Goal: Information Seeking & Learning: Learn about a topic

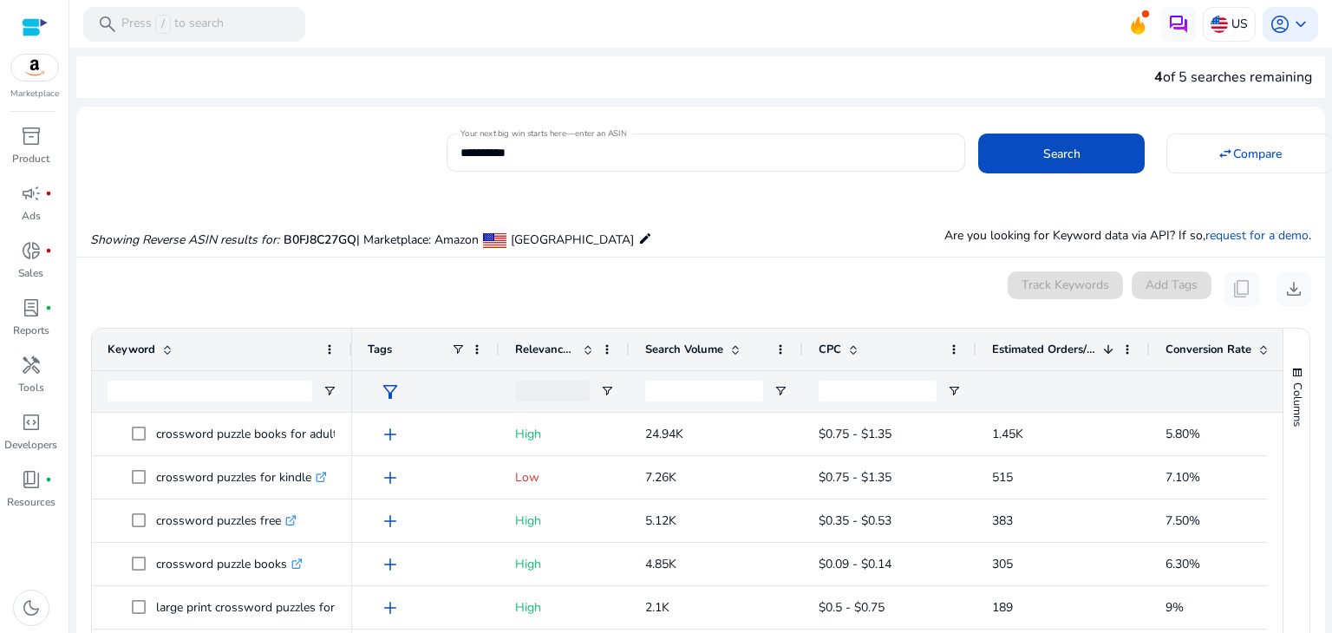
scroll to position [195, 0]
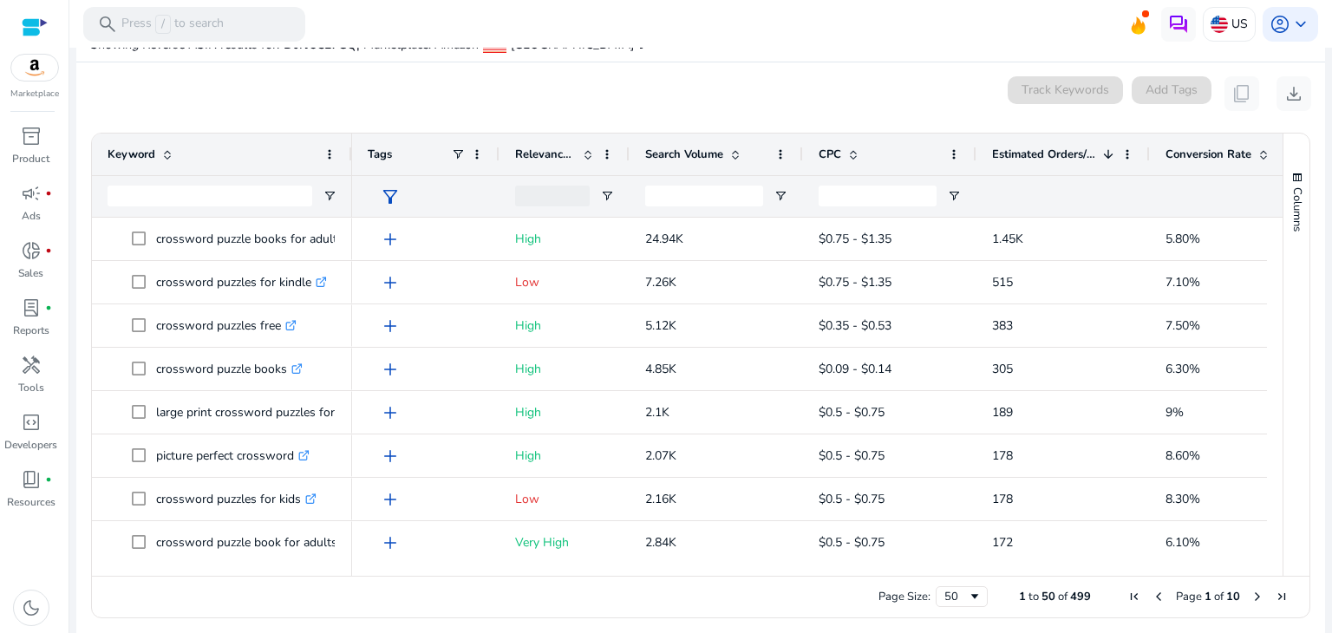
click at [1187, 152] on span "Conversion Rate" at bounding box center [1208, 155] width 86 height 16
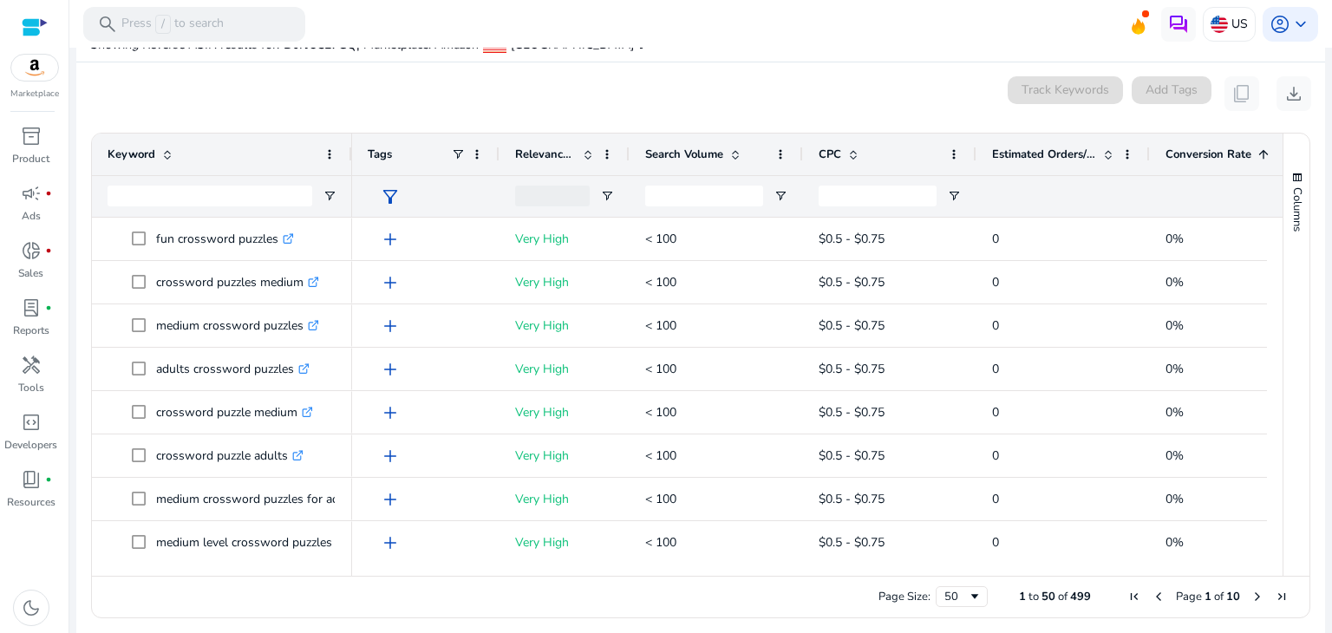
click at [1187, 152] on span "Conversion Rate" at bounding box center [1208, 155] width 86 height 16
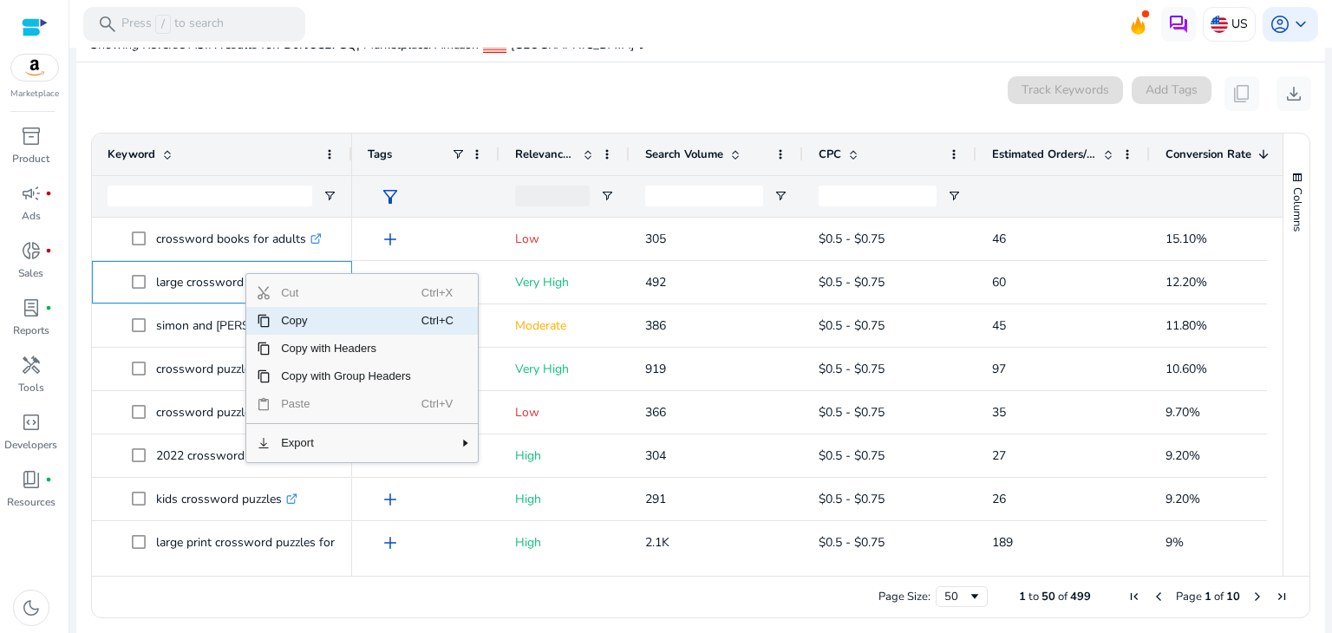
click at [319, 318] on span "Copy" at bounding box center [346, 321] width 151 height 28
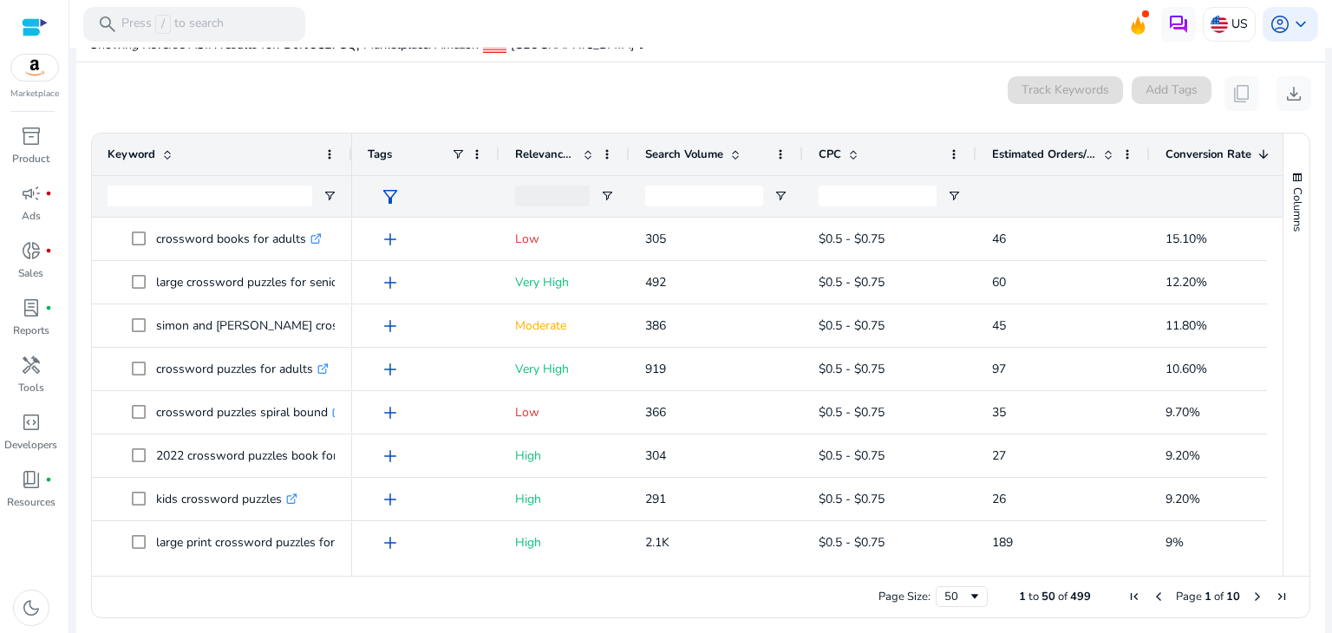
click at [553, 108] on div "0 keyword(s) selected Track Keywords Add Tags content_copy download" at bounding box center [700, 93] width 1221 height 35
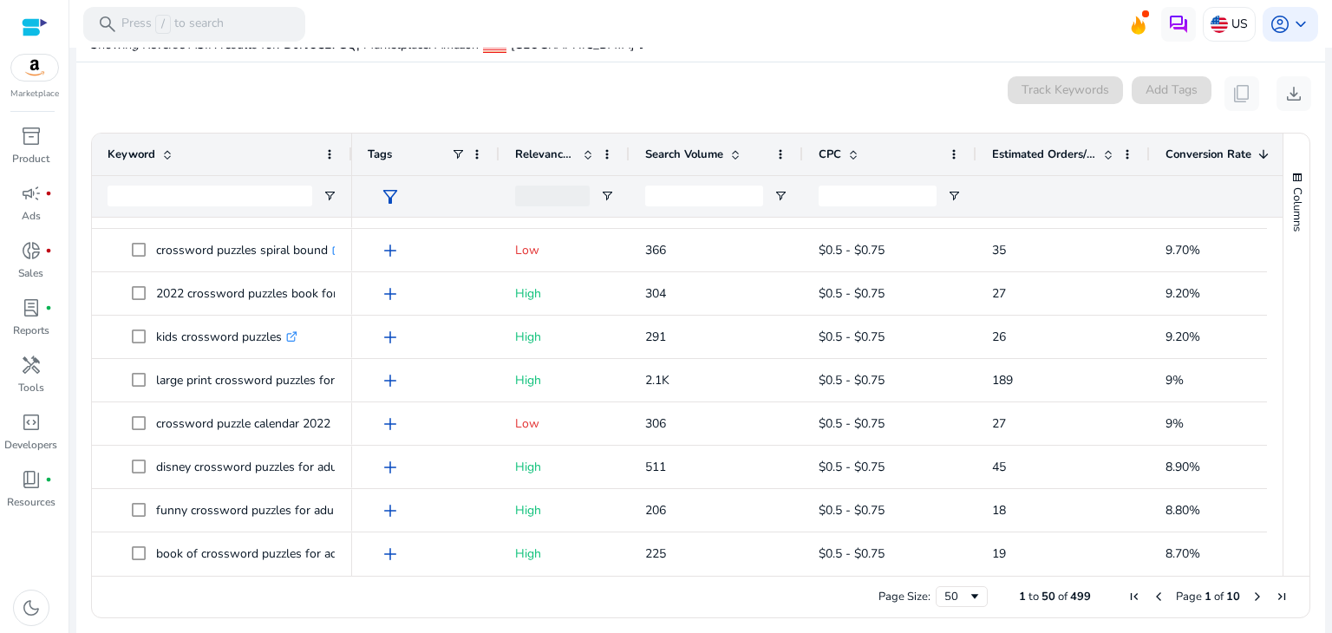
scroll to position [0, 0]
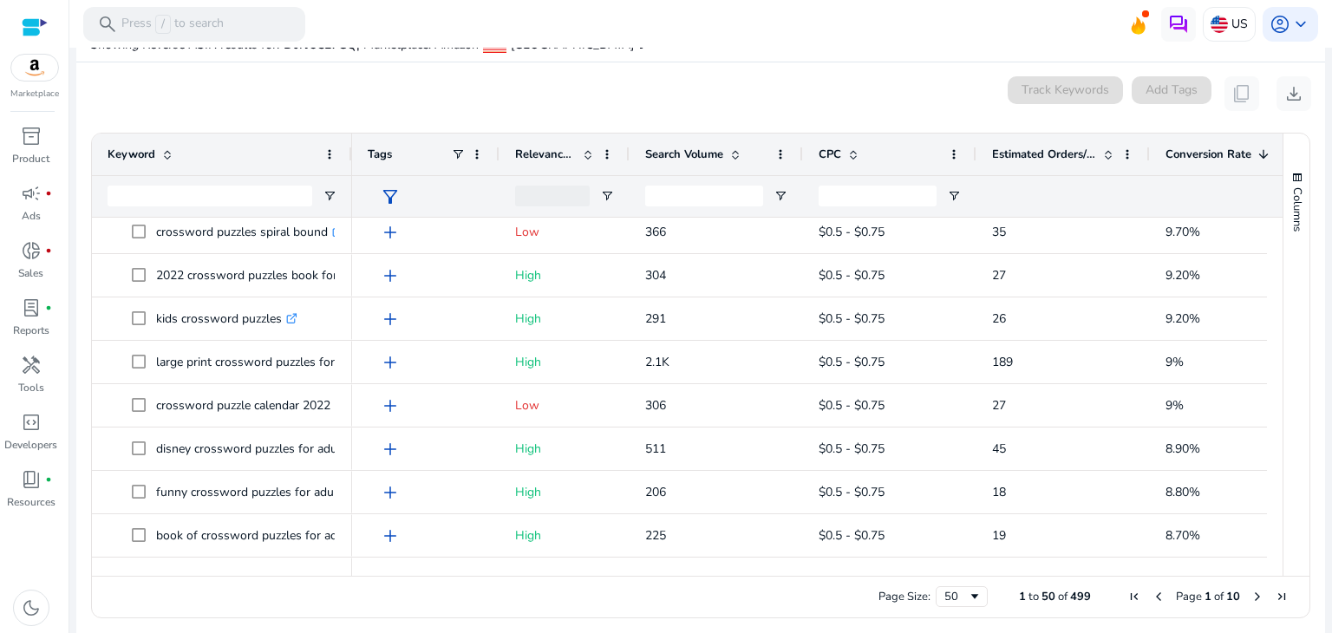
click at [1269, 281] on div at bounding box center [1275, 389] width 16 height 342
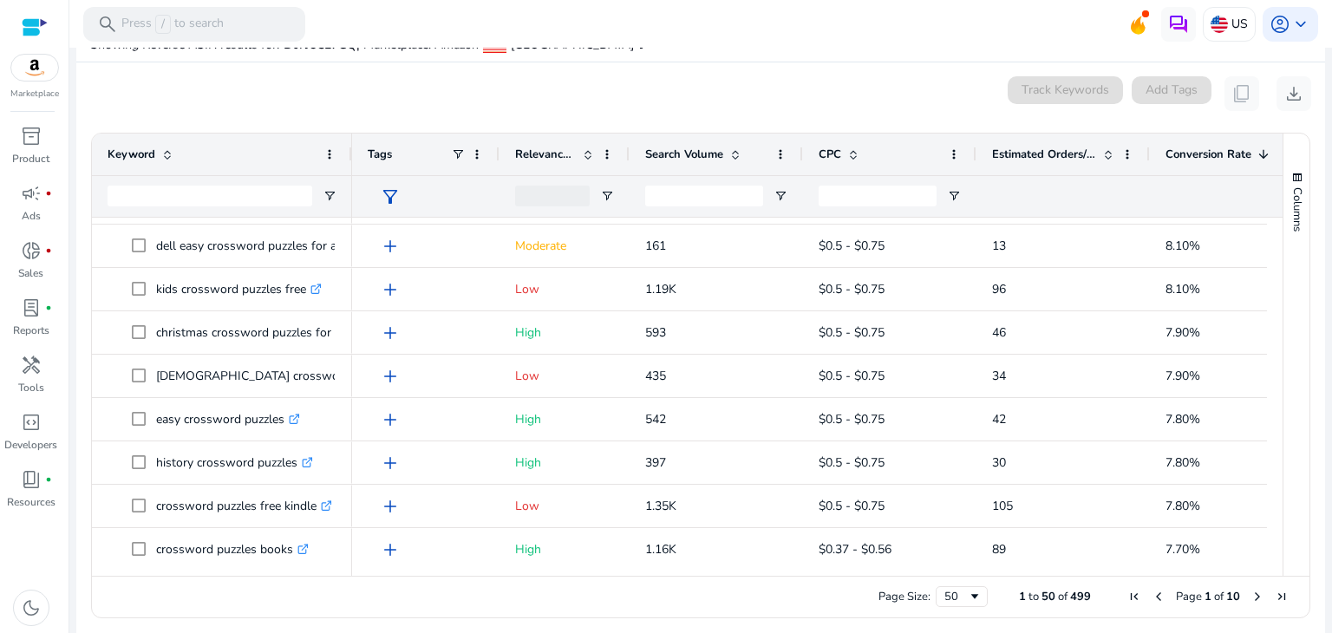
click at [698, 98] on div "0 keyword(s) selected Track Keywords Add Tags content_copy download" at bounding box center [700, 93] width 1221 height 35
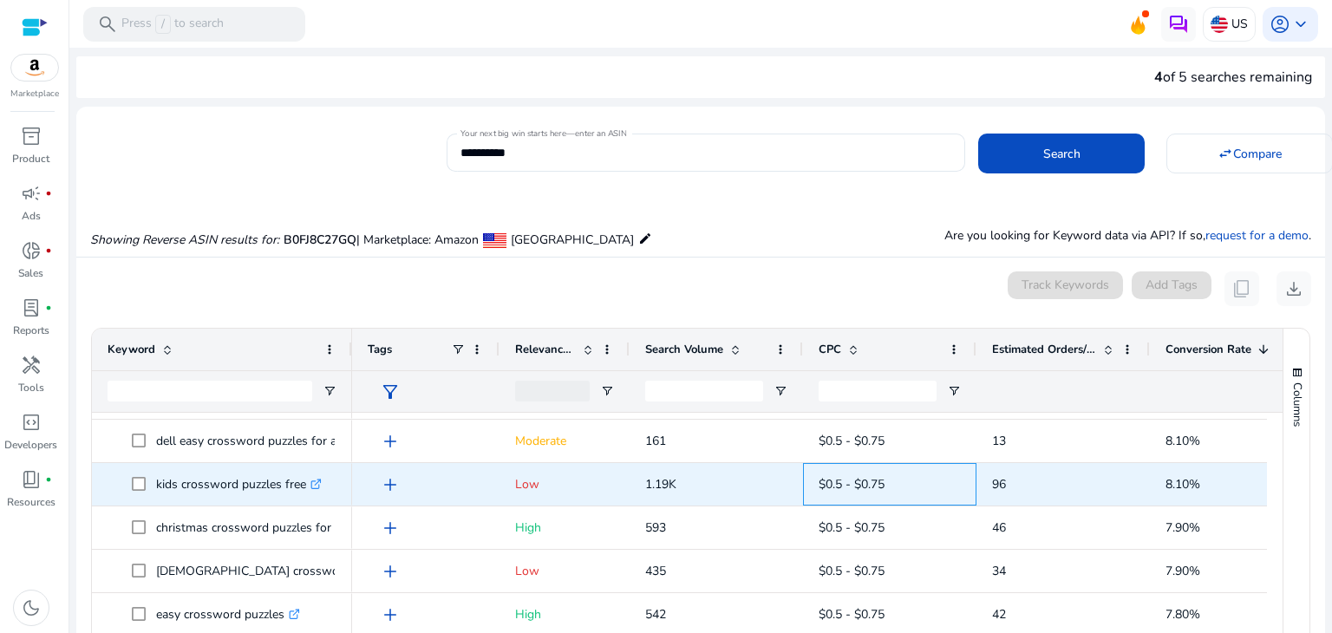
click at [892, 498] on span "$0.5 - $0.75" at bounding box center [889, 484] width 142 height 36
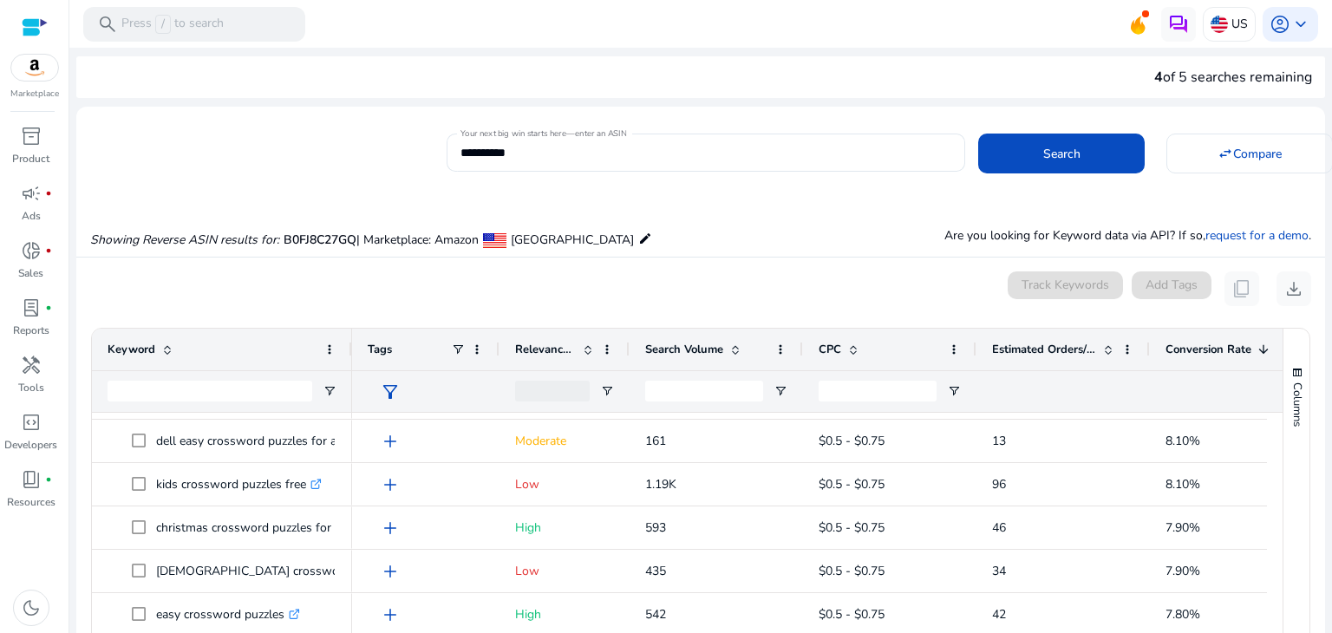
click at [571, 197] on div "Showing Reverse ASIN results for: B0FJ8C27GQ | Marketplace: Amazon [GEOGRAPHIC_…" at bounding box center [700, 221] width 1249 height 71
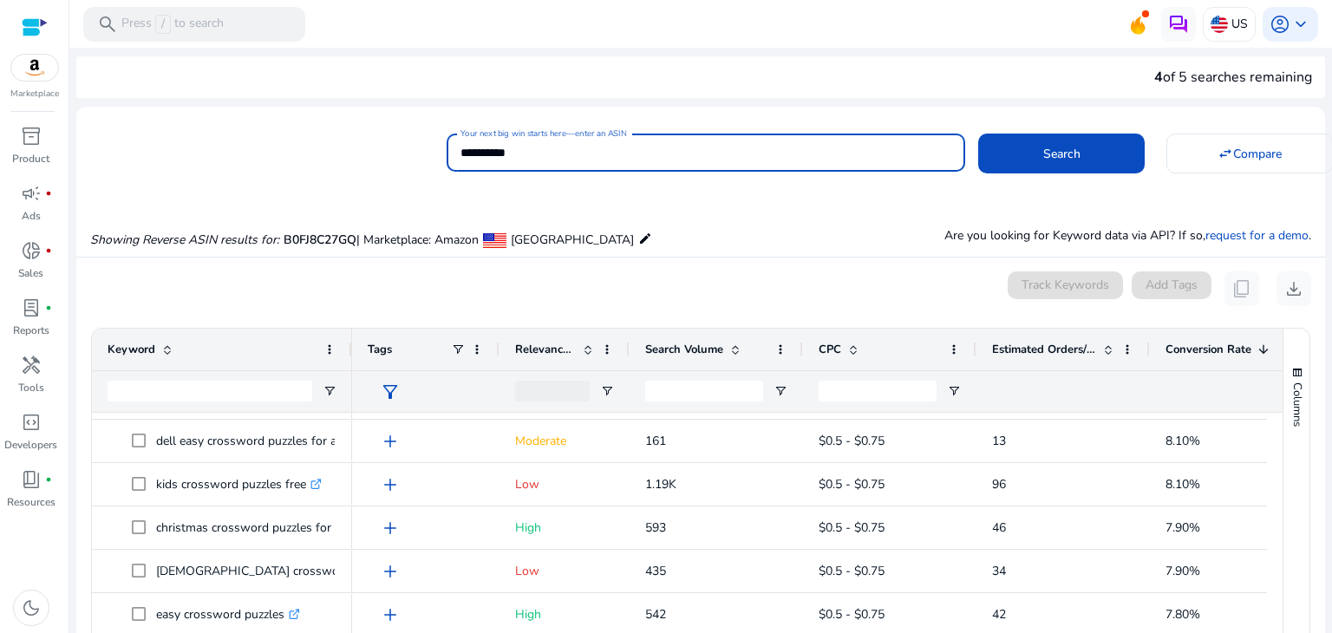
click at [800, 157] on input "**********" at bounding box center [705, 152] width 491 height 19
paste input
type input "**********"
click at [993, 152] on span at bounding box center [1061, 154] width 166 height 42
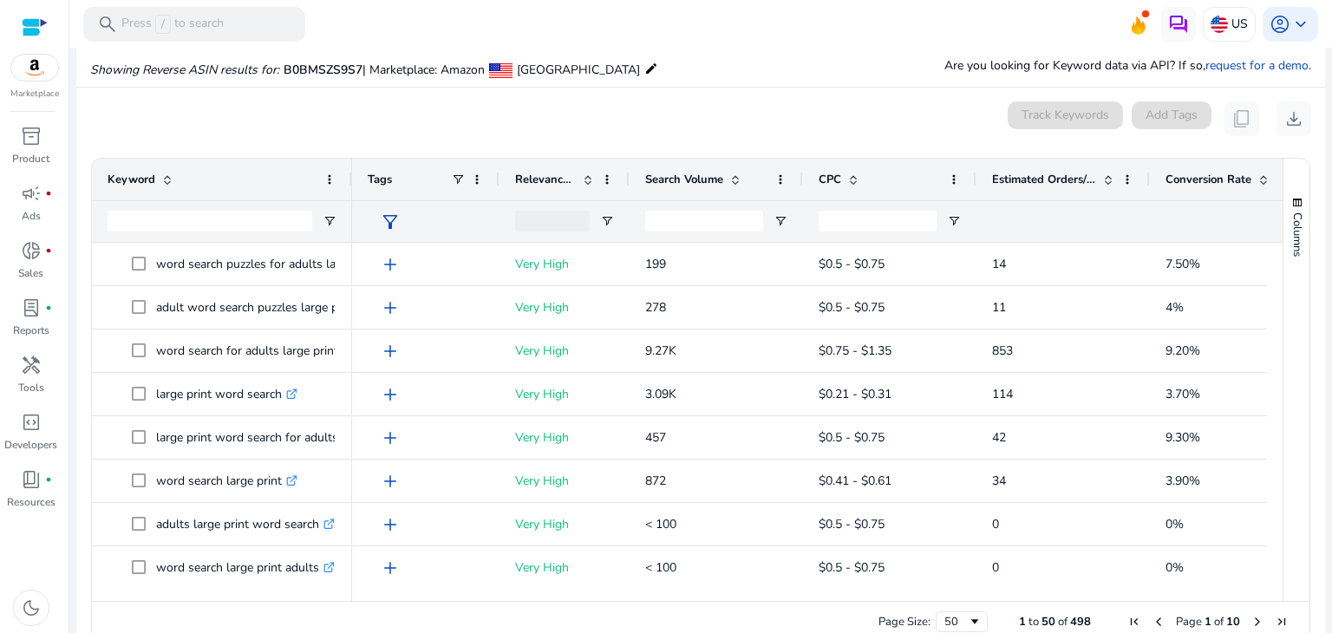
scroll to position [170, 0]
click at [1051, 180] on span "Estimated Orders/Month" at bounding box center [1044, 180] width 104 height 16
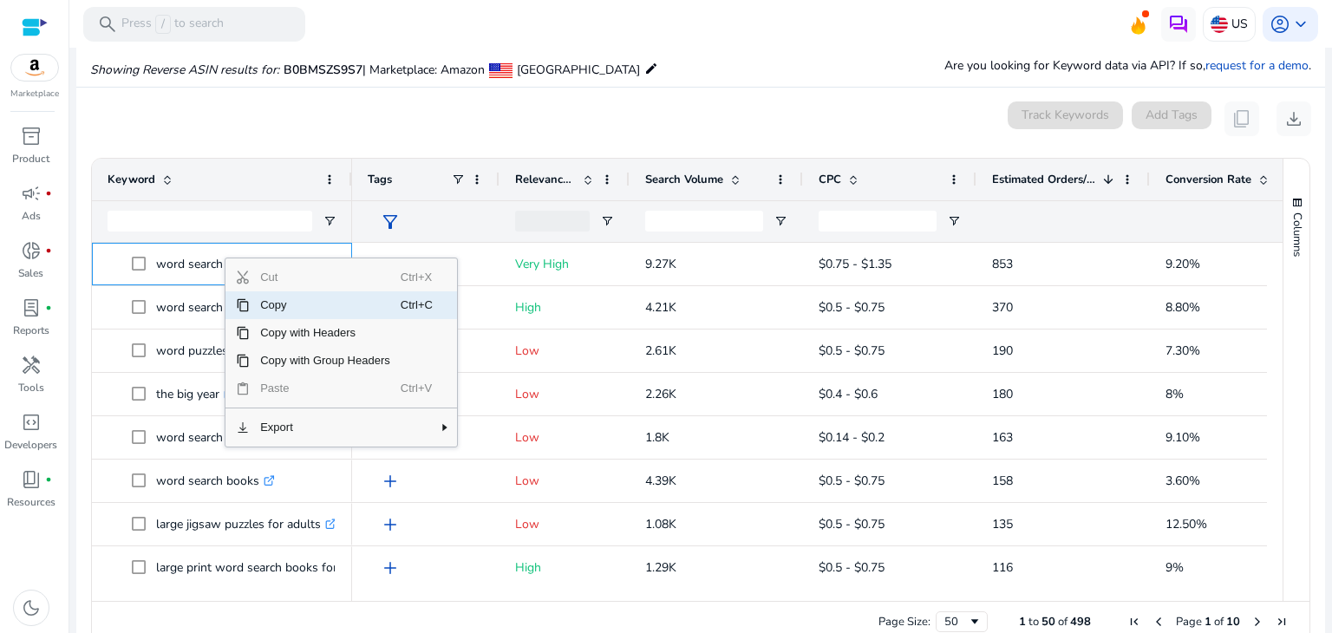
click at [284, 309] on span "Copy" at bounding box center [325, 305] width 151 height 28
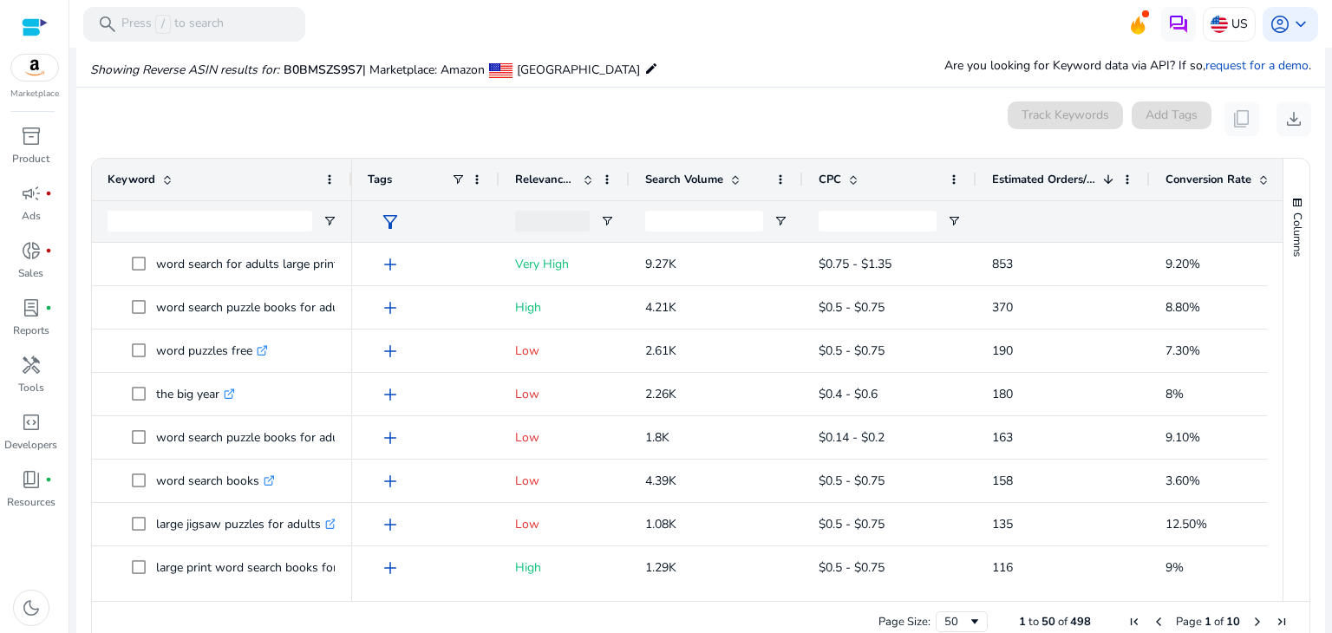
click at [586, 134] on div "0 keyword(s) selected Track Keywords Add Tags content_copy download" at bounding box center [700, 118] width 1221 height 35
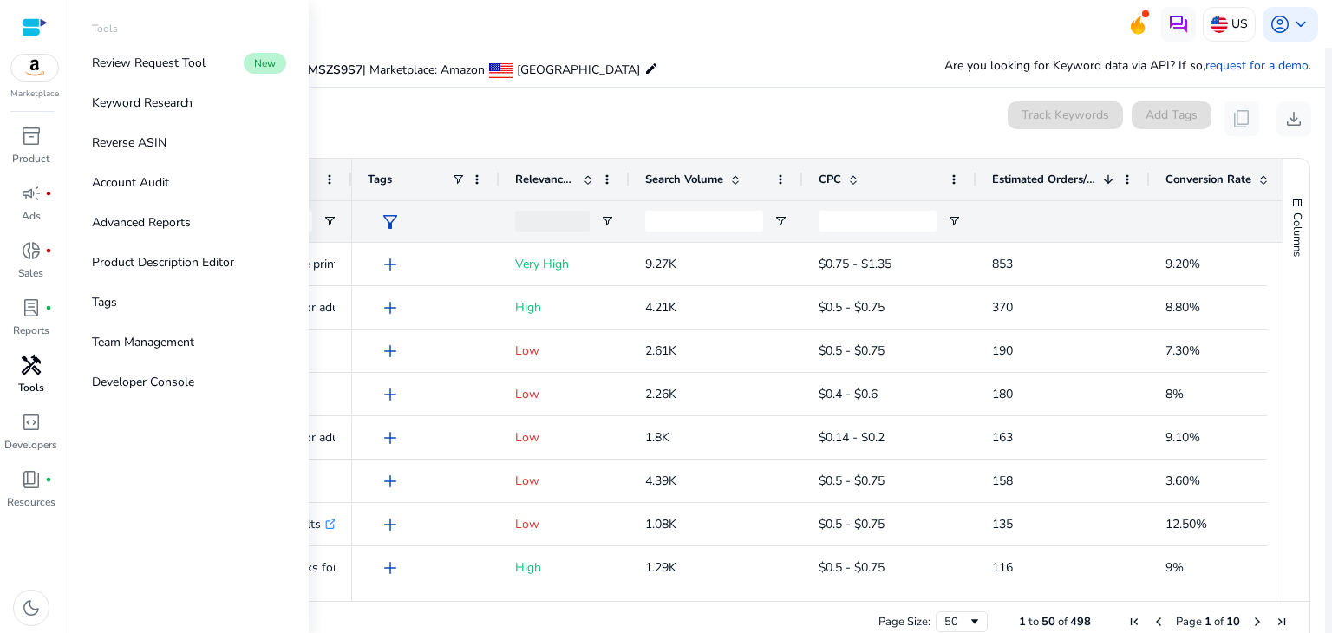
click at [31, 379] on link "handyman Tools" at bounding box center [31, 379] width 62 height 57
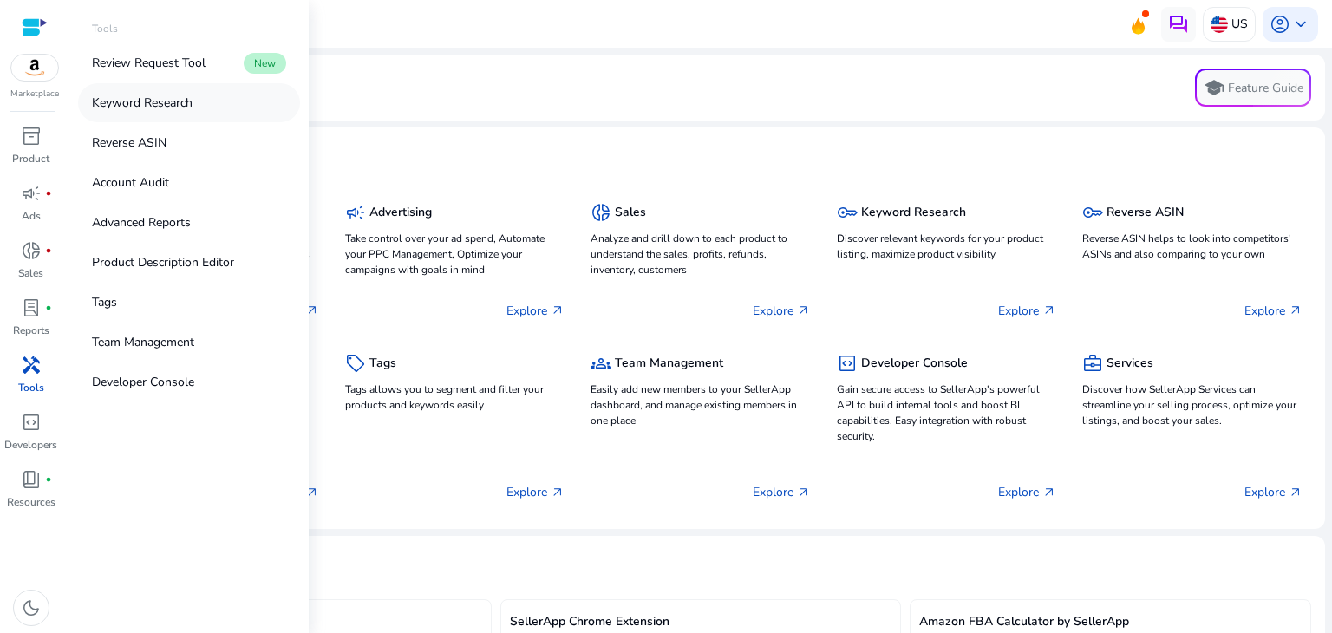
click at [218, 100] on link "Keyword Research" at bounding box center [189, 102] width 222 height 39
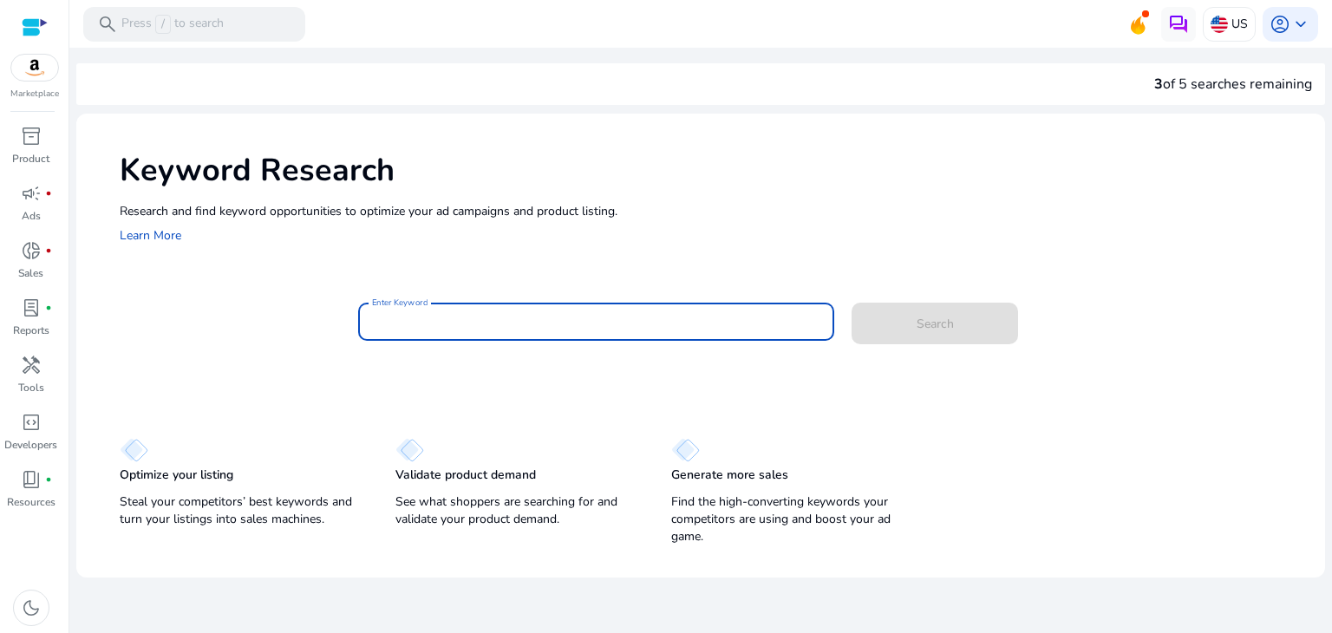
click at [436, 328] on input "Enter Keyword" at bounding box center [596, 321] width 449 height 19
paste input "**********"
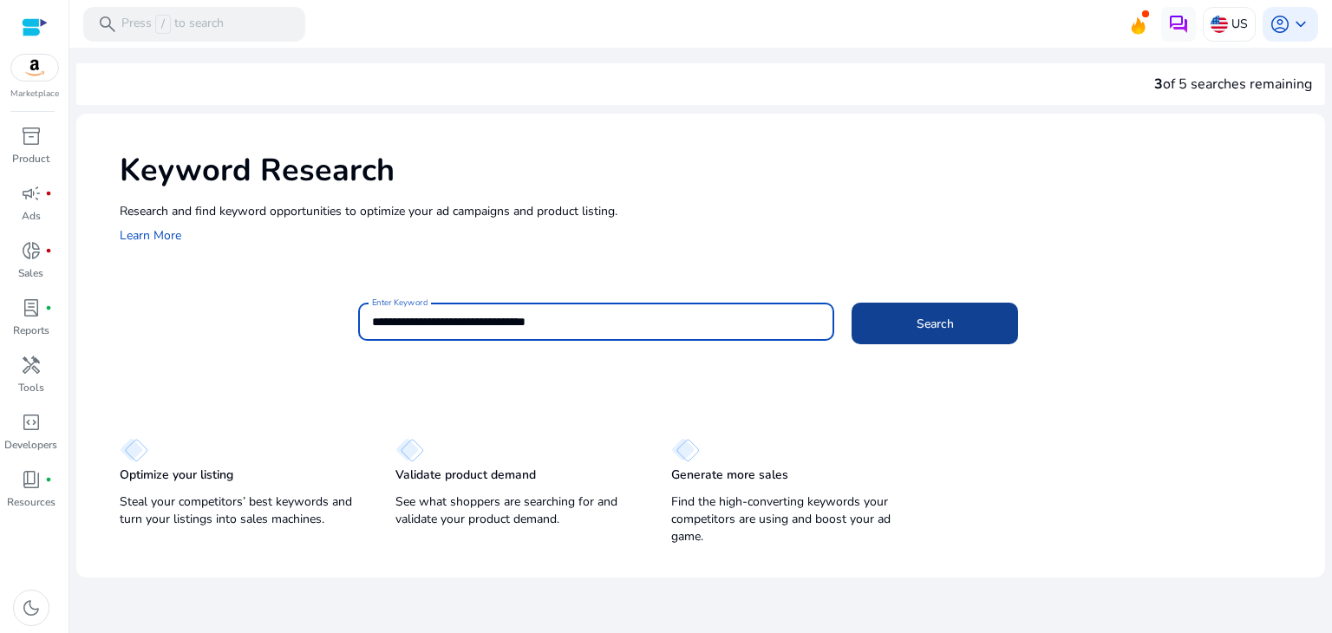
click at [902, 308] on span at bounding box center [934, 324] width 166 height 42
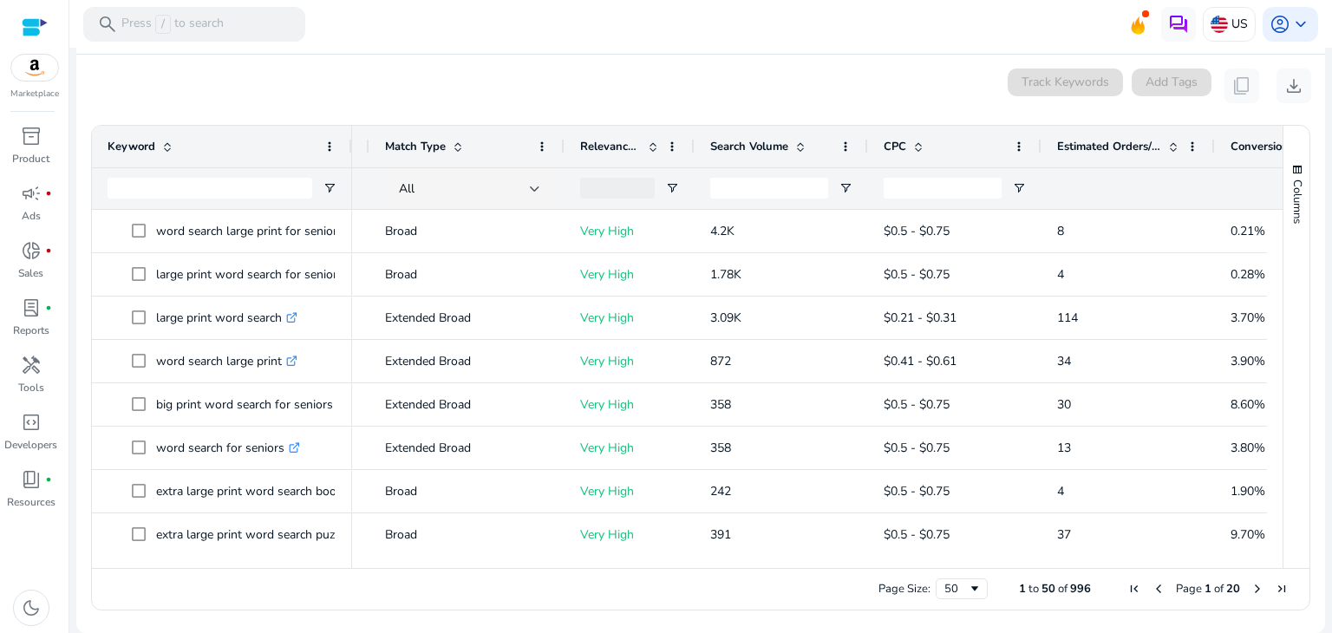
scroll to position [0, 165]
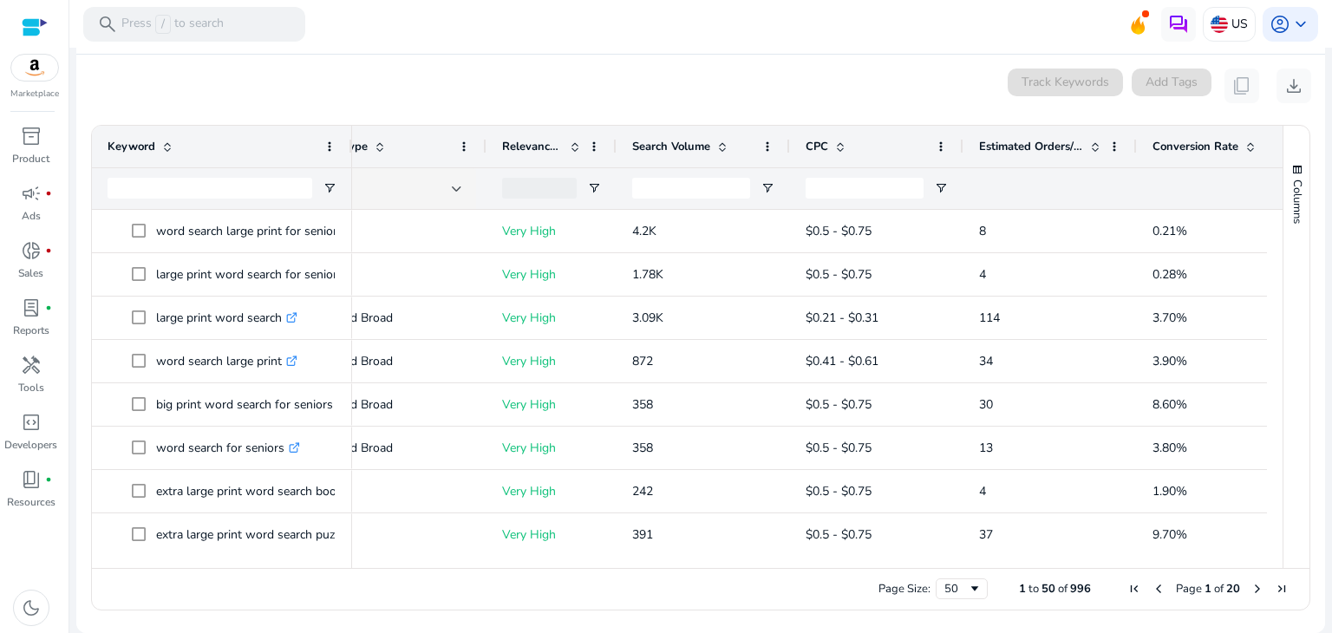
click at [1193, 142] on span "Conversion Rate" at bounding box center [1195, 147] width 86 height 16
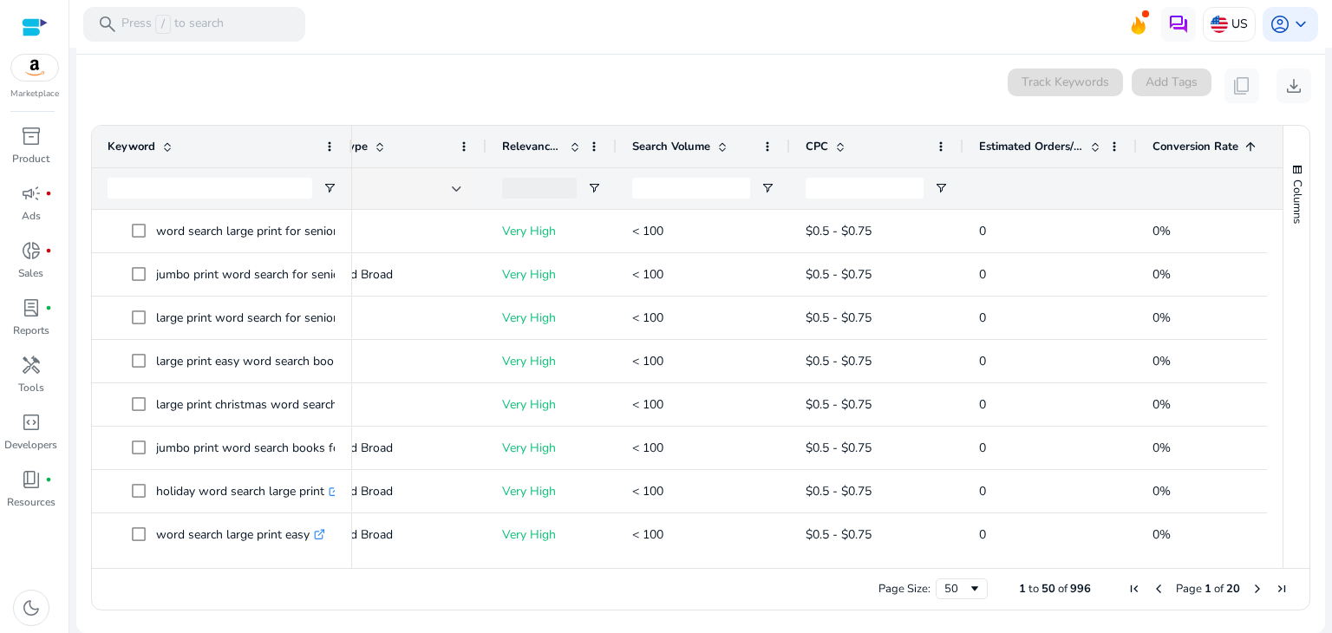
click at [1215, 150] on span "Conversion Rate" at bounding box center [1195, 147] width 86 height 16
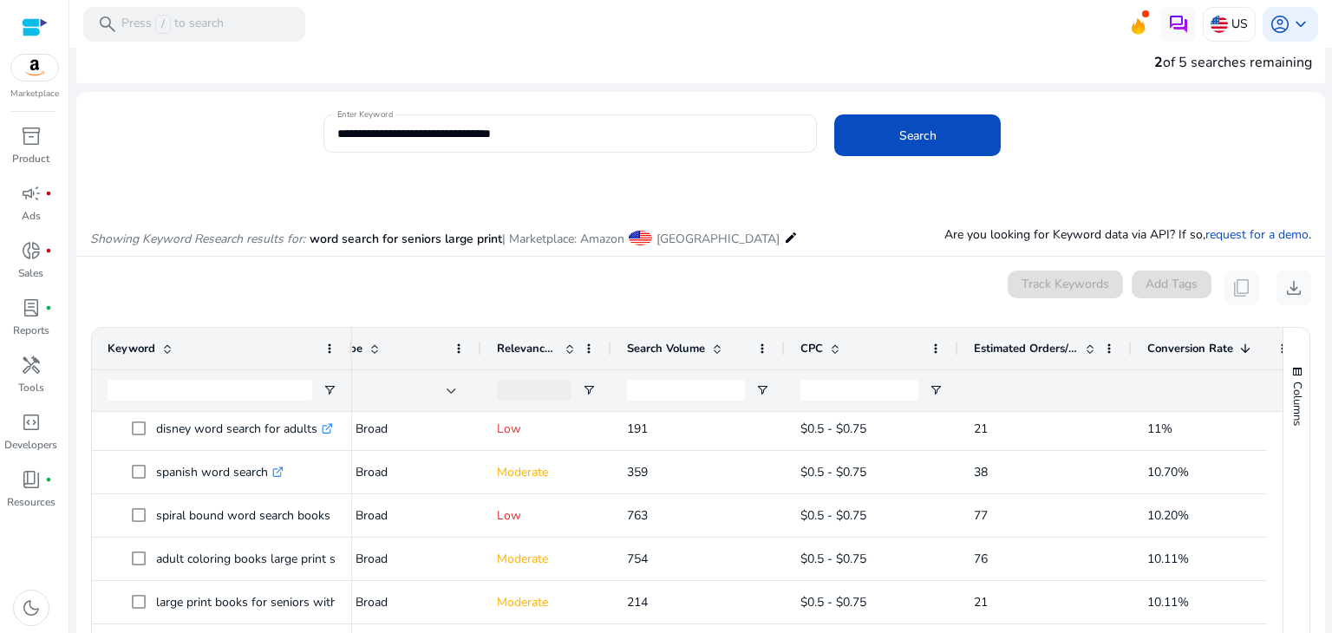
scroll to position [20, 0]
click at [639, 122] on div "**********" at bounding box center [570, 135] width 466 height 38
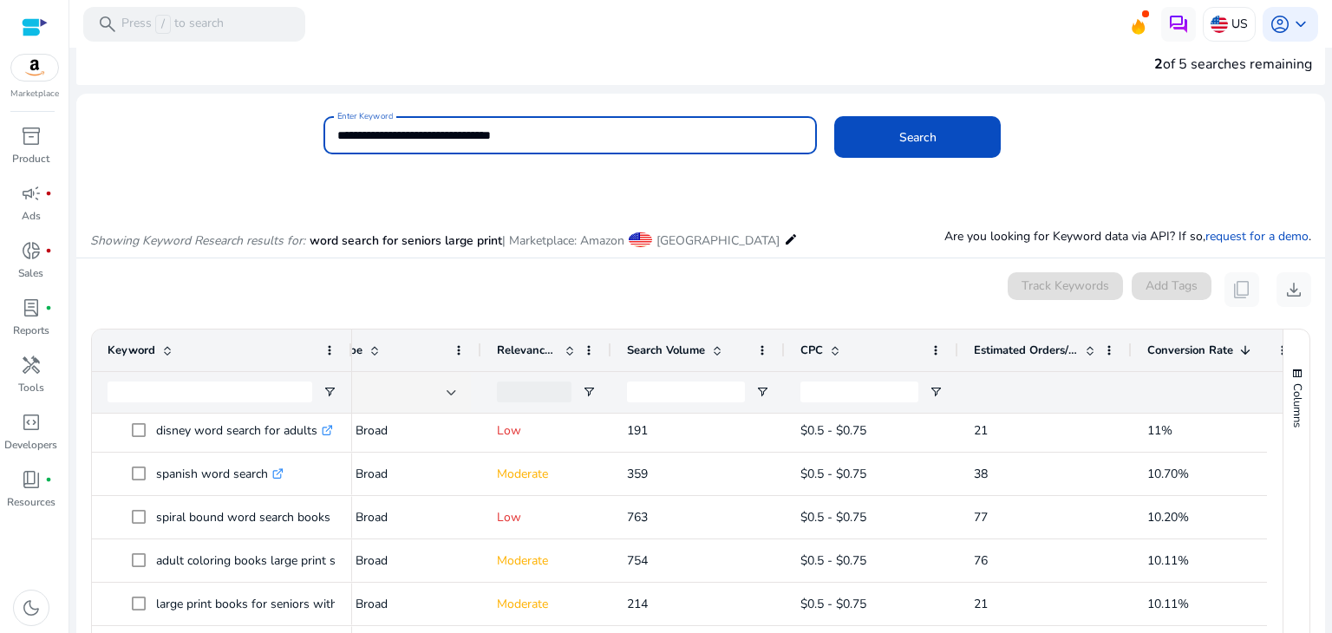
paste input
type input "**********"
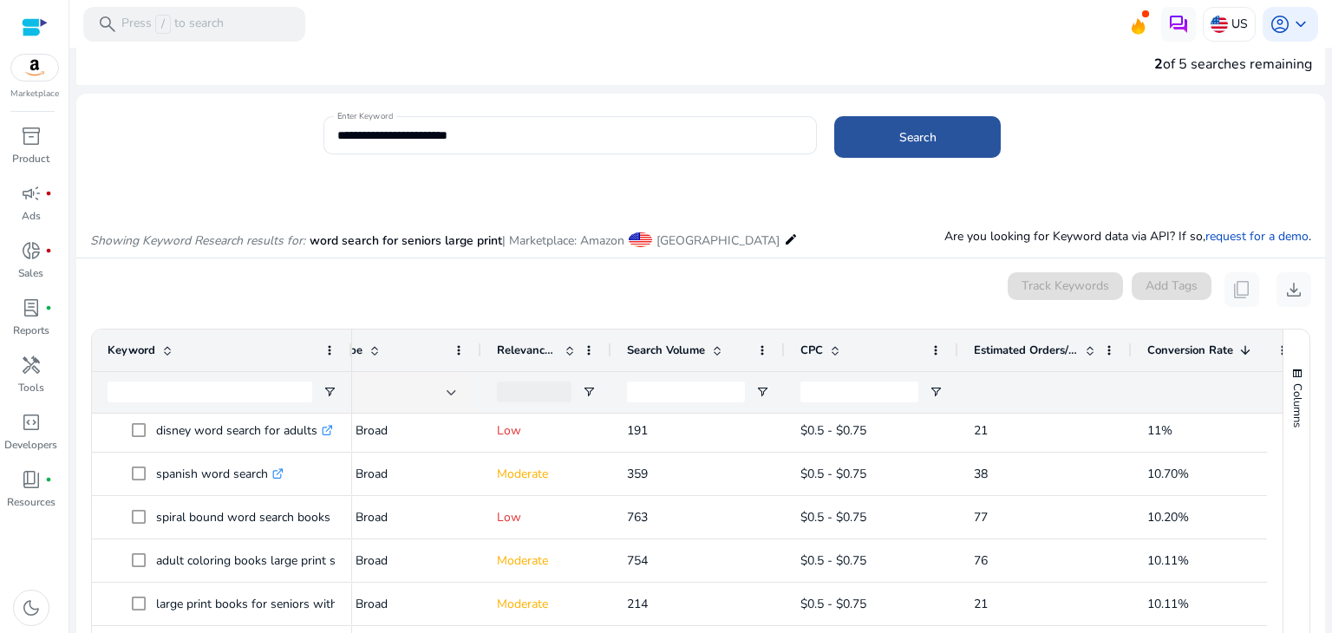
click at [913, 128] on span "Search" at bounding box center [917, 137] width 37 height 18
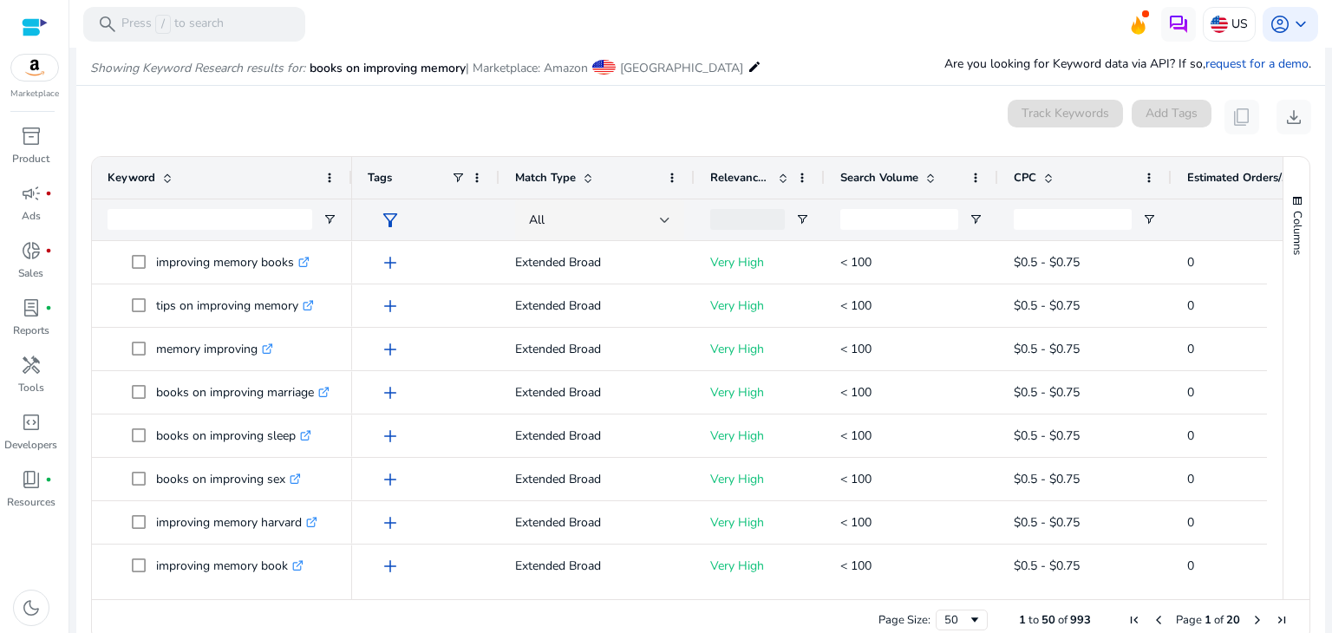
scroll to position [206, 0]
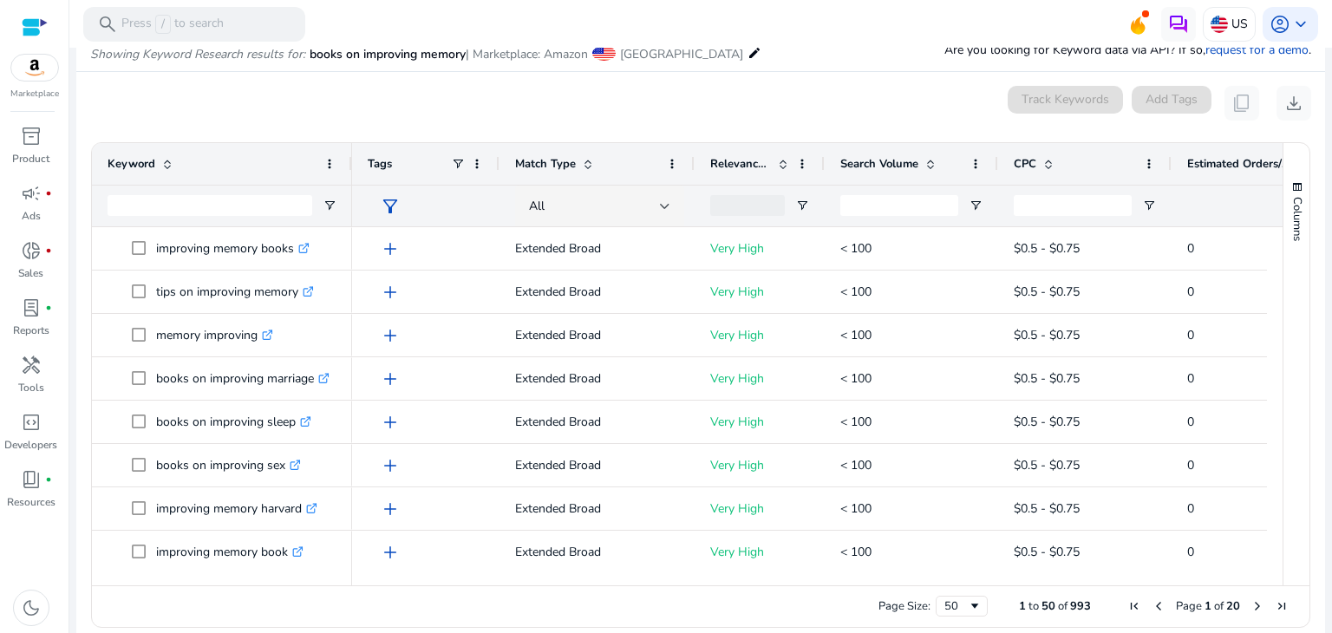
drag, startPoint x: 1002, startPoint y: 584, endPoint x: 1027, endPoint y: 577, distance: 25.2
click at [1027, 577] on div "Drag here to set row groups Drag here to set column labels Keyword Tags 0" at bounding box center [700, 385] width 1219 height 486
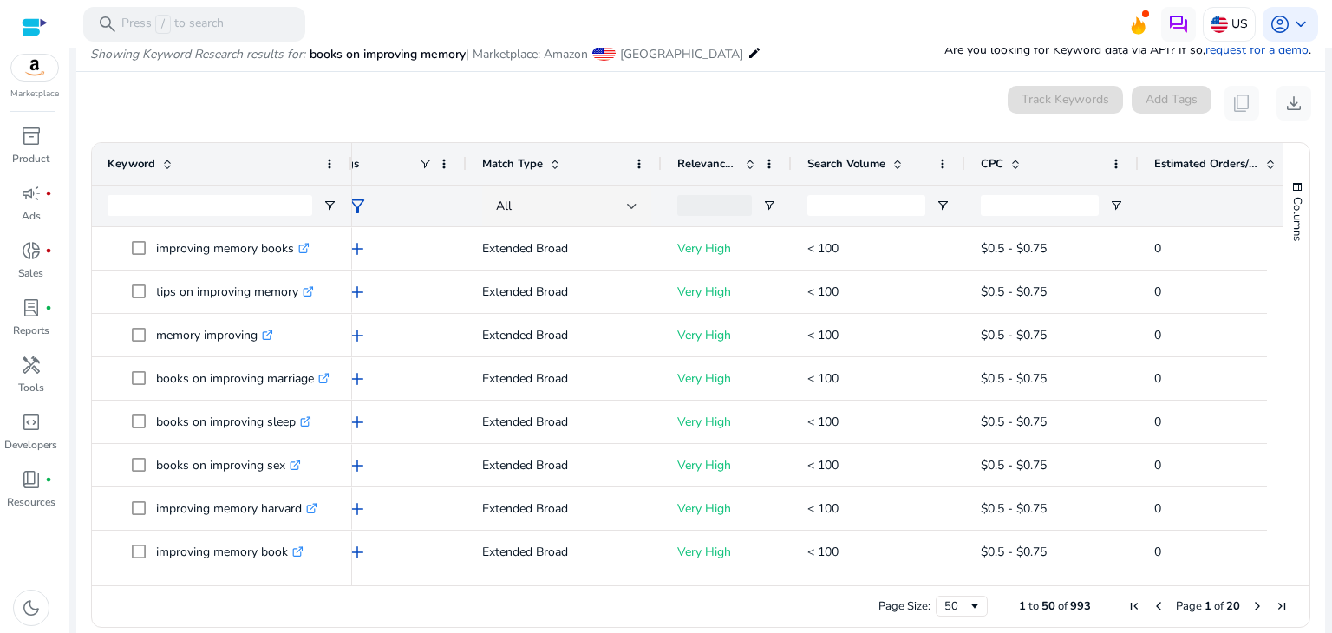
scroll to position [0, 48]
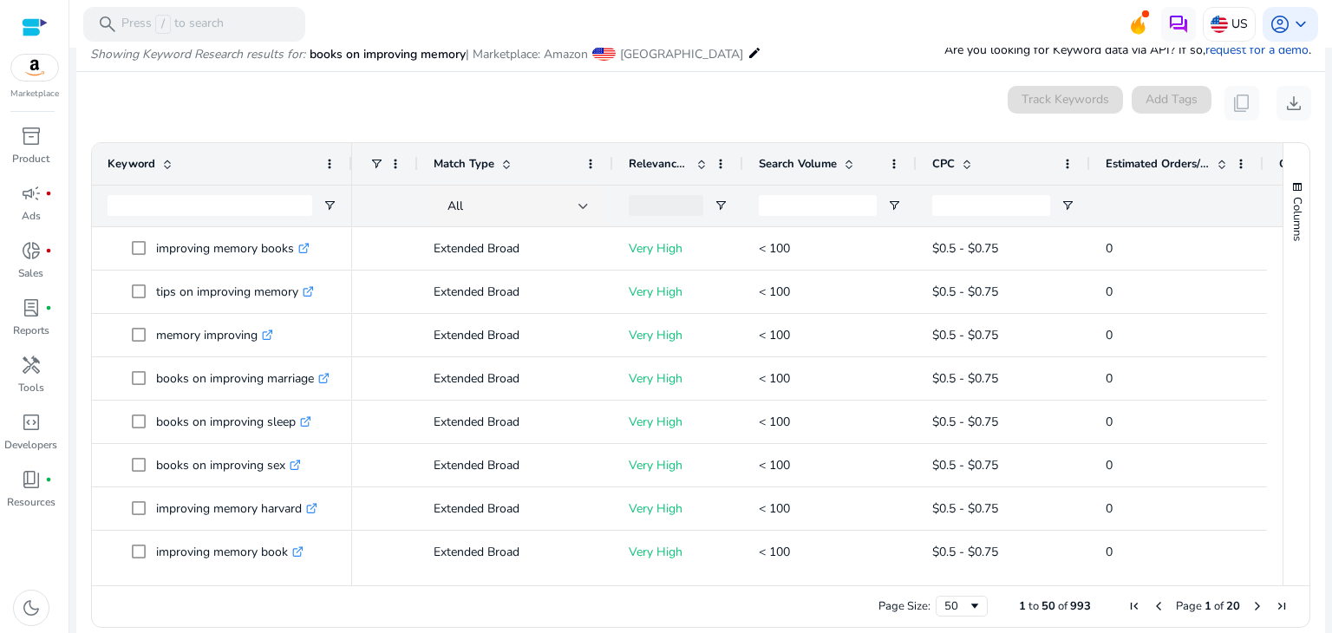
click at [1144, 156] on span "Estimated Orders/Month" at bounding box center [1157, 164] width 104 height 16
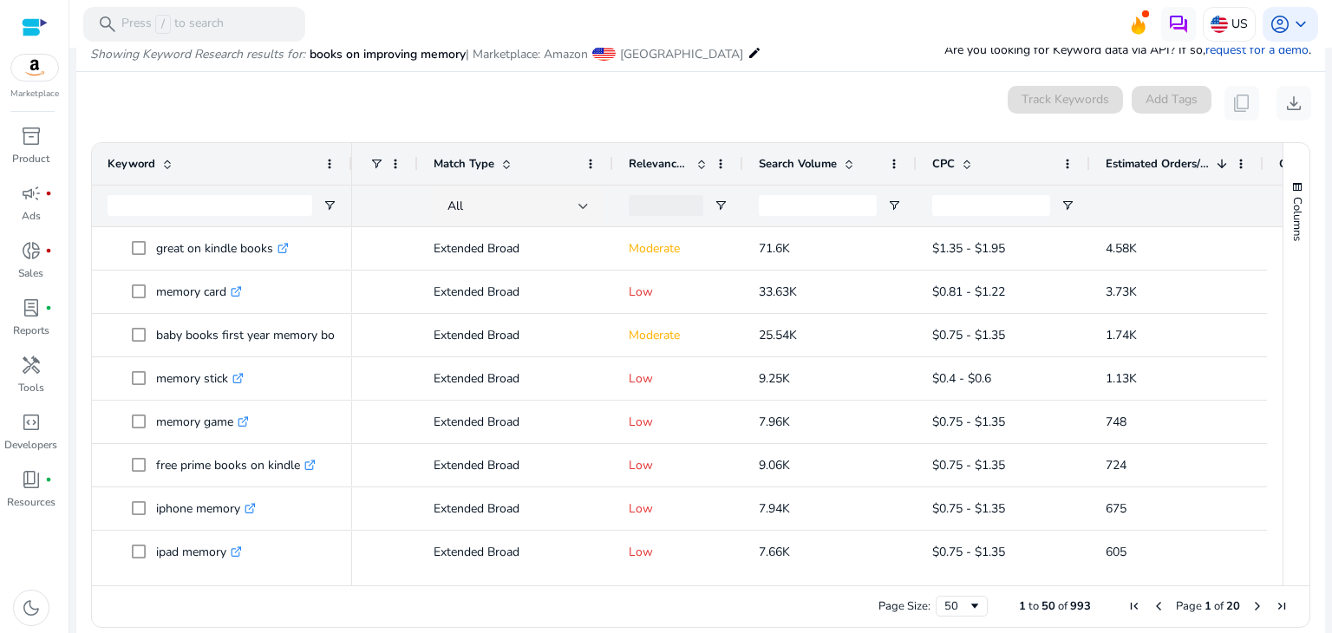
click at [263, 101] on div "0 keyword(s) selected Track Keywords Add Tags content_copy download" at bounding box center [700, 103] width 1221 height 35
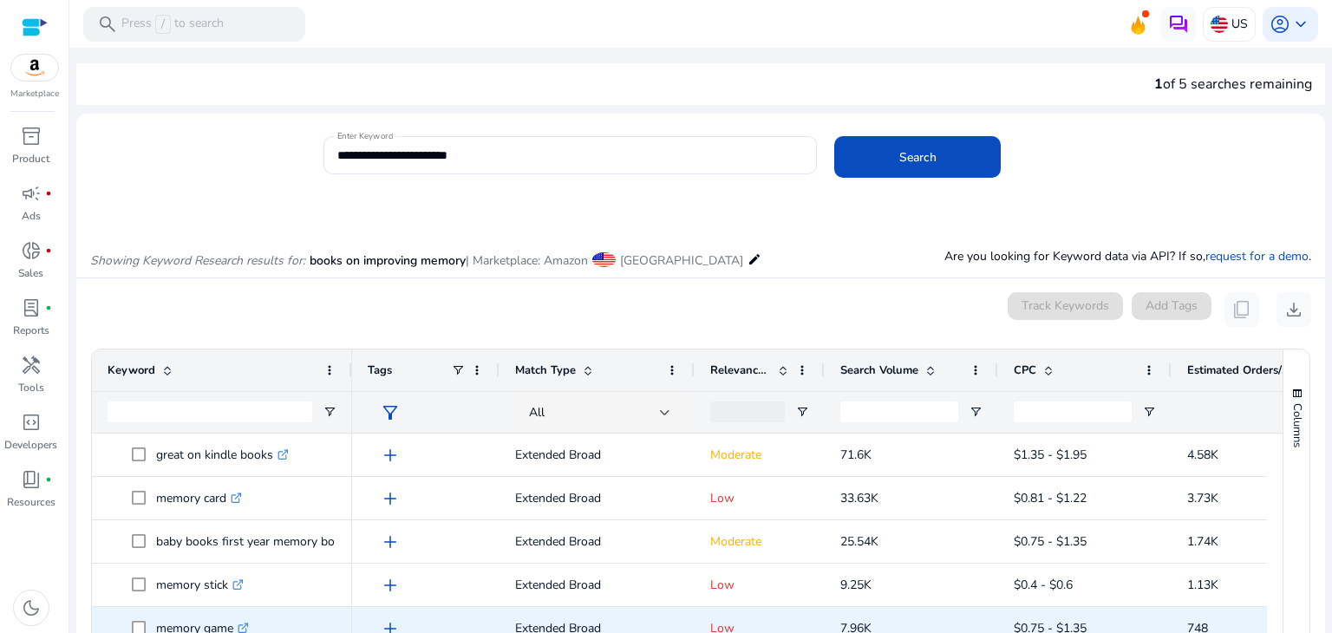
scroll to position [0, 81]
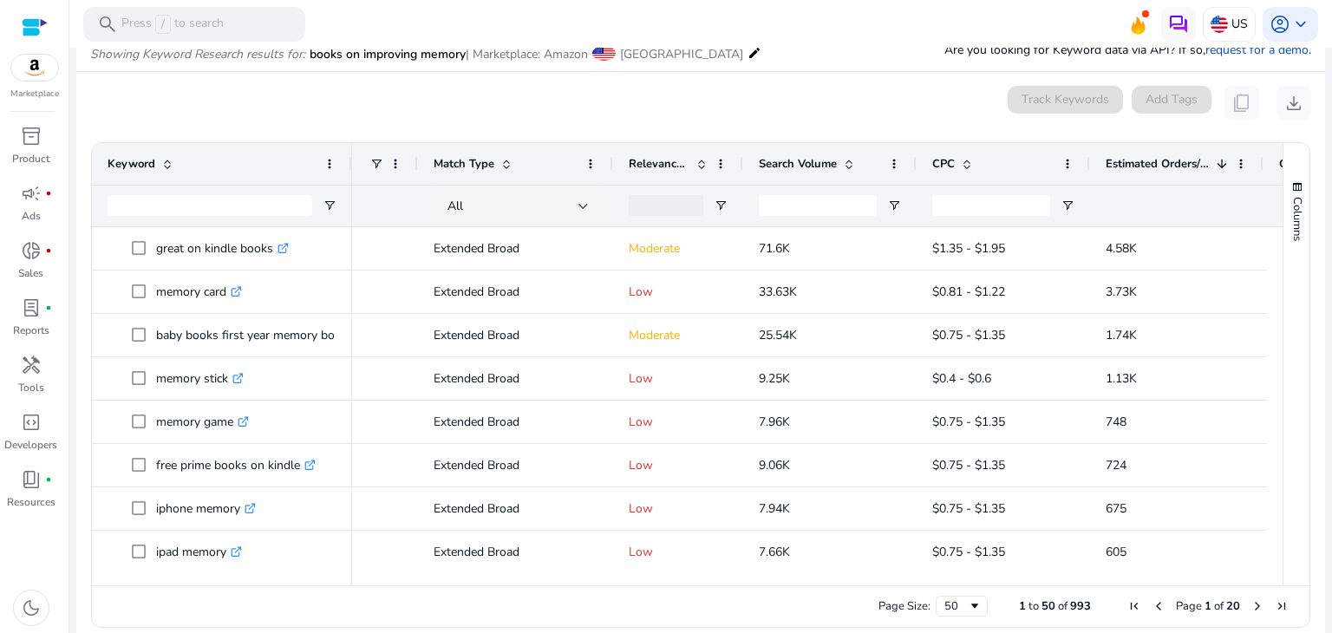
click at [679, 161] on span "Relevance Score" at bounding box center [659, 164] width 61 height 16
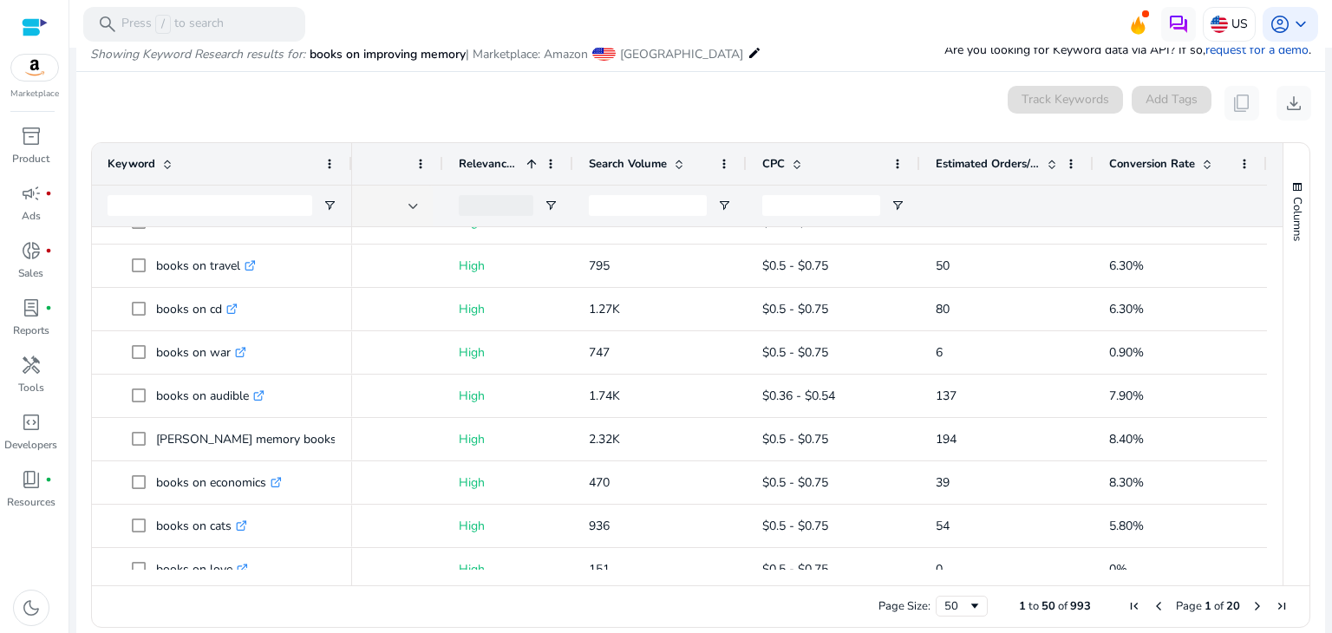
scroll to position [481, 0]
